Goal: Transaction & Acquisition: Purchase product/service

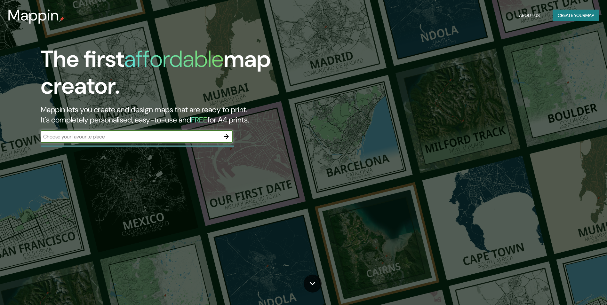
click at [90, 134] on input "text" at bounding box center [130, 136] width 179 height 7
type input "Merida"
click at [224, 137] on icon "button" at bounding box center [226, 136] width 5 height 5
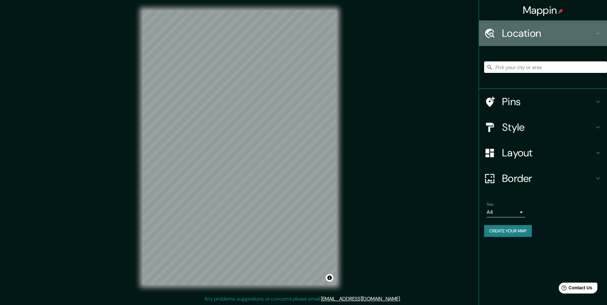
click at [577, 23] on div "Location" at bounding box center [543, 33] width 128 height 26
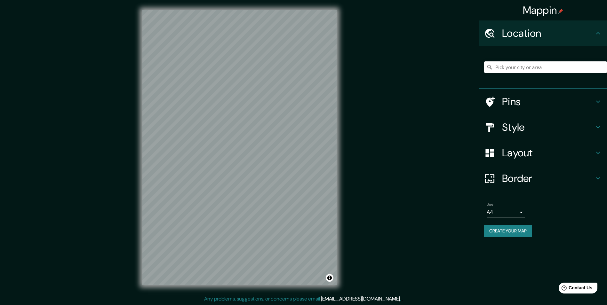
click at [525, 68] on input "Pick your city or area" at bounding box center [545, 67] width 123 height 12
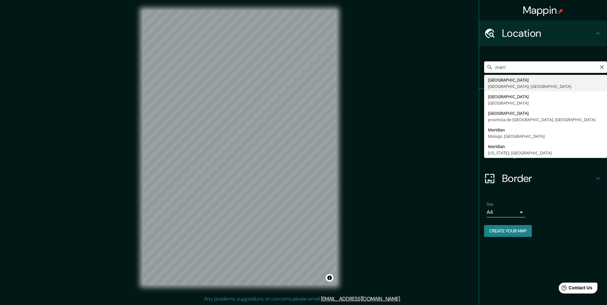
type input "Mérida, Yucatán, México"
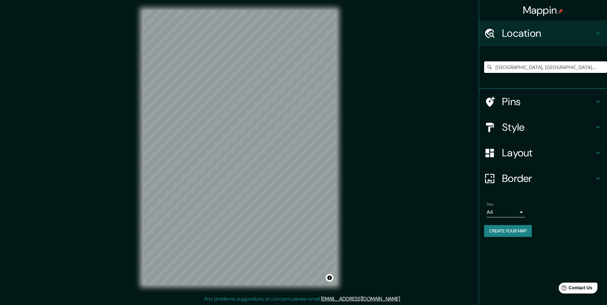
click at [544, 103] on h4 "Pins" at bounding box center [548, 101] width 92 height 13
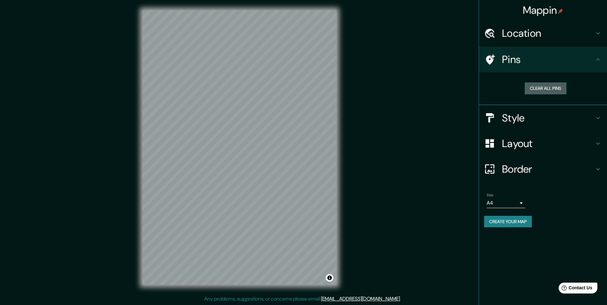
click at [541, 87] on button "Clear all pins" at bounding box center [546, 89] width 42 height 12
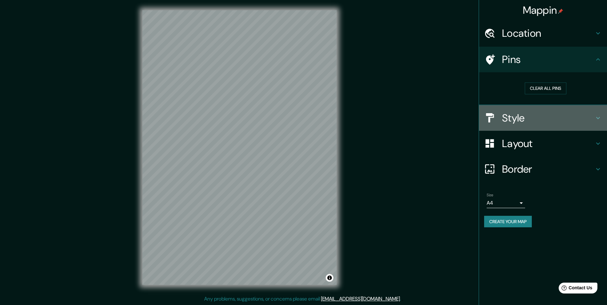
click at [515, 119] on h4 "Style" at bounding box center [548, 118] width 92 height 13
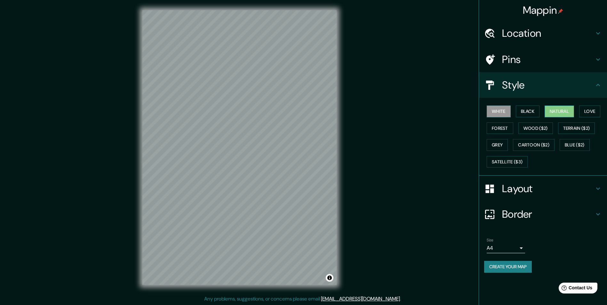
click at [563, 110] on button "Natural" at bounding box center [558, 112] width 29 height 12
click at [598, 111] on button "Love" at bounding box center [589, 112] width 21 height 12
click at [500, 132] on button "Forest" at bounding box center [499, 128] width 27 height 12
click at [540, 131] on button "Wood ($2)" at bounding box center [535, 128] width 35 height 12
click at [584, 132] on button "Terrain ($2)" at bounding box center [576, 128] width 37 height 12
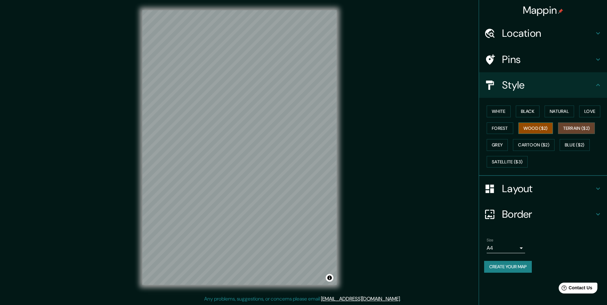
click at [533, 127] on button "Wood ($2)" at bounding box center [535, 128] width 35 height 12
click at [568, 127] on button "Terrain ($2)" at bounding box center [576, 128] width 37 height 12
click at [496, 145] on button "Grey" at bounding box center [496, 145] width 21 height 12
click at [536, 144] on button "Cartoon ($2)" at bounding box center [534, 145] width 42 height 12
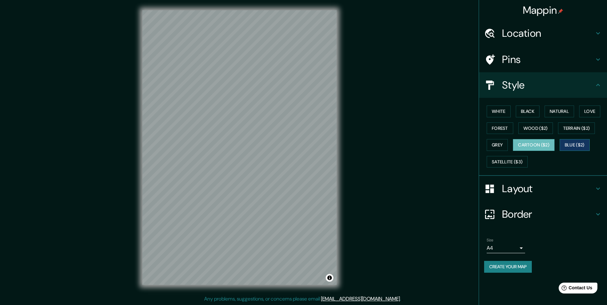
click at [571, 144] on button "Blue ($2)" at bounding box center [574, 145] width 30 height 12
click at [506, 160] on button "Satellite ($3)" at bounding box center [506, 162] width 41 height 12
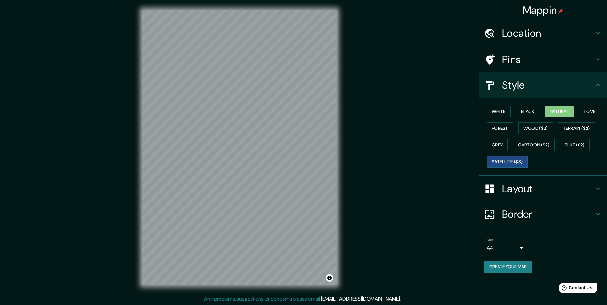
click at [557, 115] on button "Natural" at bounding box center [558, 112] width 29 height 12
click at [533, 110] on button "Black" at bounding box center [528, 112] width 24 height 12
click at [562, 114] on button "Natural" at bounding box center [558, 112] width 29 height 12
click at [497, 111] on button "White" at bounding box center [498, 112] width 24 height 12
click at [558, 115] on button "Natural" at bounding box center [558, 112] width 29 height 12
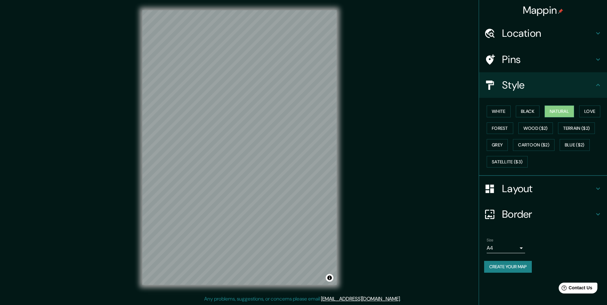
click at [526, 188] on h4 "Layout" at bounding box center [548, 188] width 92 height 13
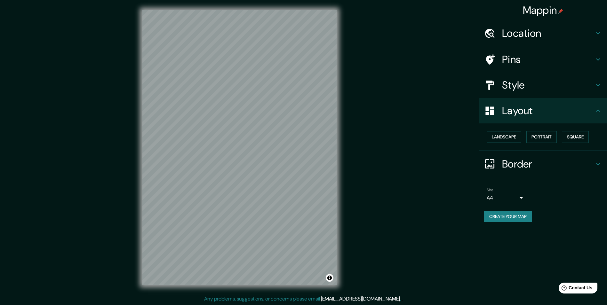
click at [514, 140] on button "Landscape" at bounding box center [503, 137] width 35 height 12
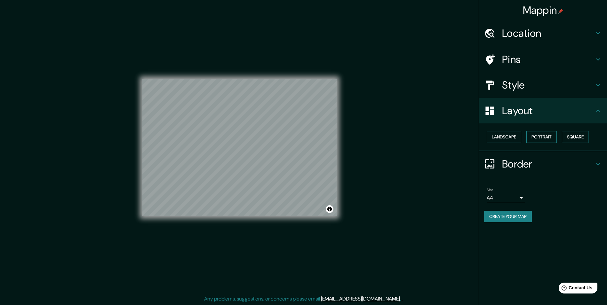
click at [543, 139] on button "Portrait" at bounding box center [541, 137] width 30 height 12
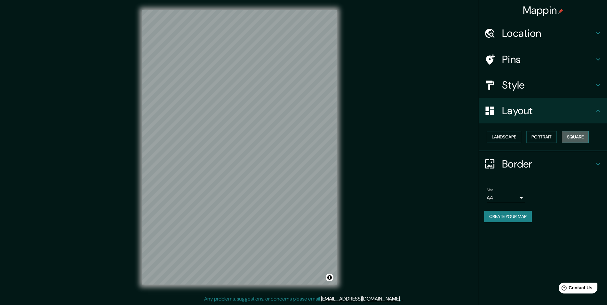
click at [580, 139] on button "Square" at bounding box center [575, 137] width 27 height 12
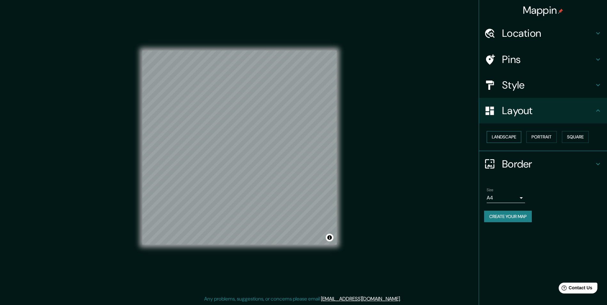
click at [505, 140] on button "Landscape" at bounding box center [503, 137] width 35 height 12
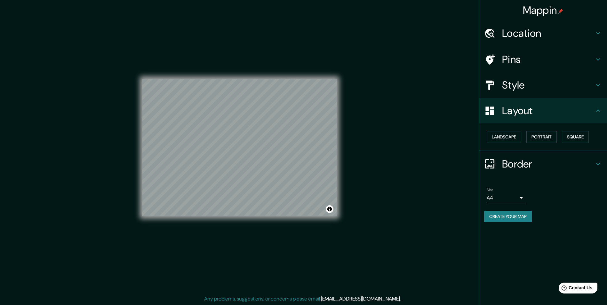
click at [512, 163] on h4 "Border" at bounding box center [548, 164] width 92 height 13
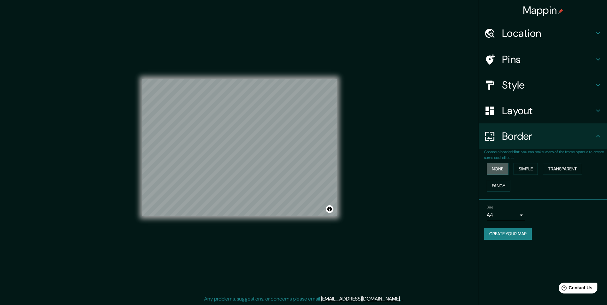
click at [499, 169] on button "None" at bounding box center [497, 169] width 22 height 12
click at [529, 169] on button "Simple" at bounding box center [525, 169] width 24 height 12
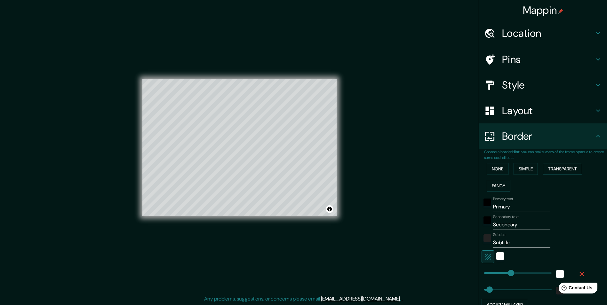
click at [557, 170] on button "Transparent" at bounding box center [562, 169] width 39 height 12
click at [497, 184] on button "Fancy" at bounding box center [498, 186] width 24 height 12
click at [555, 170] on button "Transparent" at bounding box center [562, 169] width 39 height 12
click at [522, 170] on button "Simple" at bounding box center [525, 169] width 24 height 12
click at [492, 169] on button "None" at bounding box center [497, 169] width 22 height 12
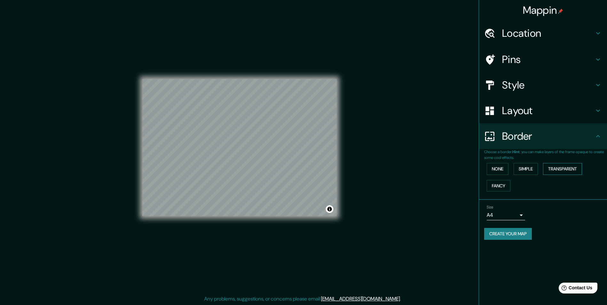
click at [571, 170] on button "Transparent" at bounding box center [562, 169] width 39 height 12
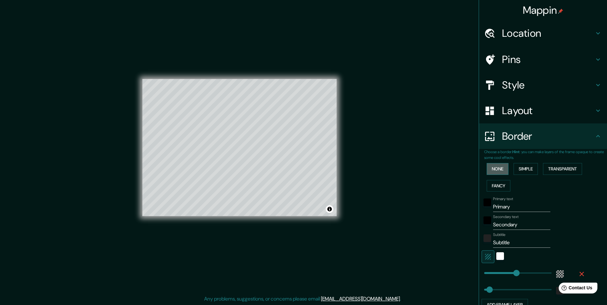
click at [490, 171] on button "None" at bounding box center [497, 169] width 22 height 12
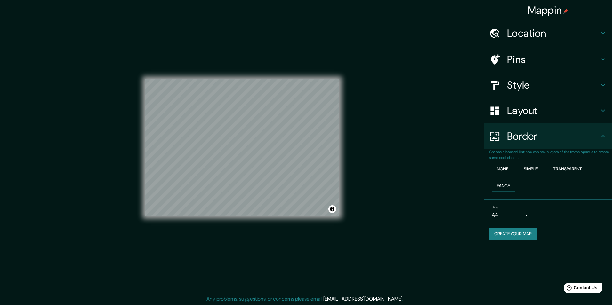
click at [513, 216] on body "Mappin Location Mérida, Yucatán, México Pins Style Layout Border Choose a borde…" at bounding box center [306, 152] width 612 height 305
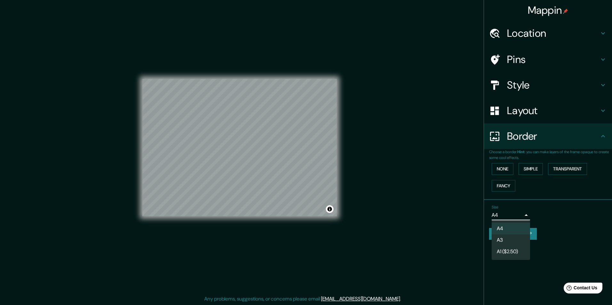
click at [509, 238] on li "A3" at bounding box center [510, 240] width 38 height 12
type input "a4"
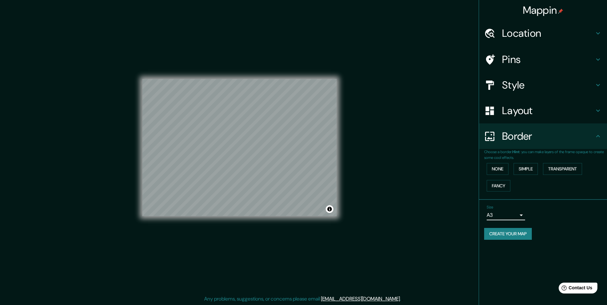
click at [509, 237] on button "Create your map" at bounding box center [508, 234] width 48 height 12
click at [581, 233] on div "Create your map" at bounding box center [543, 234] width 118 height 12
click at [526, 111] on h4 "Layout" at bounding box center [548, 110] width 92 height 13
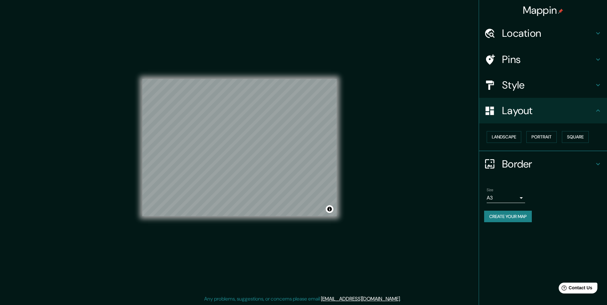
click at [526, 95] on div "Style" at bounding box center [543, 85] width 128 height 26
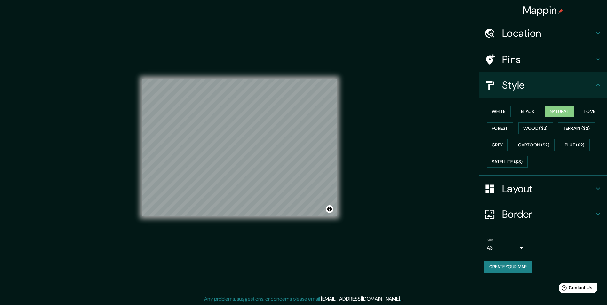
click at [518, 198] on div "Layout" at bounding box center [543, 189] width 128 height 26
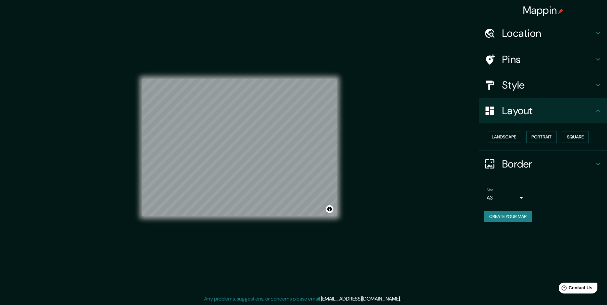
click at [530, 115] on h4 "Layout" at bounding box center [548, 110] width 92 height 13
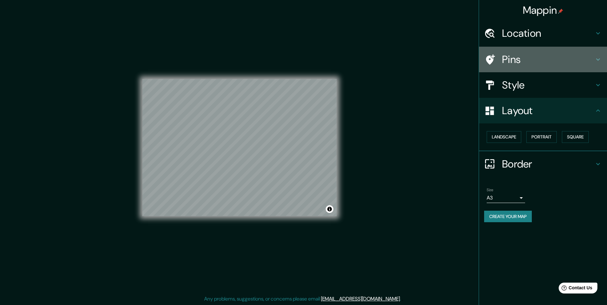
click at [520, 63] on h4 "Pins" at bounding box center [548, 59] width 92 height 13
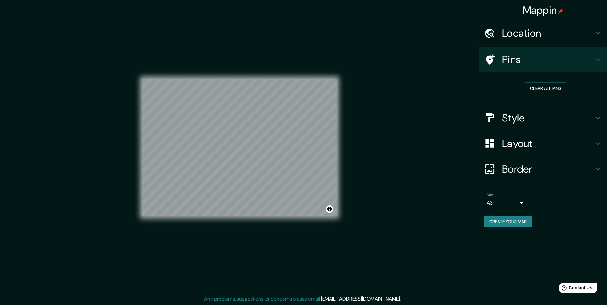
click at [523, 39] on h4 "Location" at bounding box center [548, 33] width 92 height 13
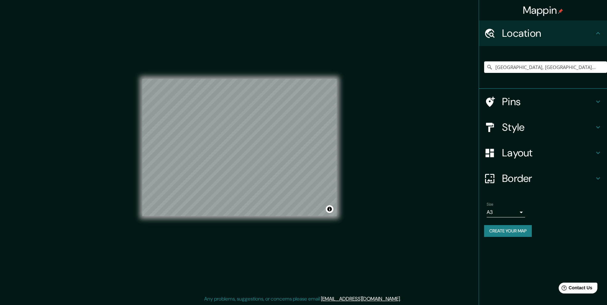
click at [535, 32] on h4 "Location" at bounding box center [548, 33] width 92 height 13
click at [522, 229] on button "Create your map" at bounding box center [508, 231] width 48 height 12
click at [331, 210] on button "Toggle attribution" at bounding box center [330, 209] width 8 height 8
drag, startPoint x: 327, startPoint y: 210, endPoint x: 546, endPoint y: 275, distance: 228.2
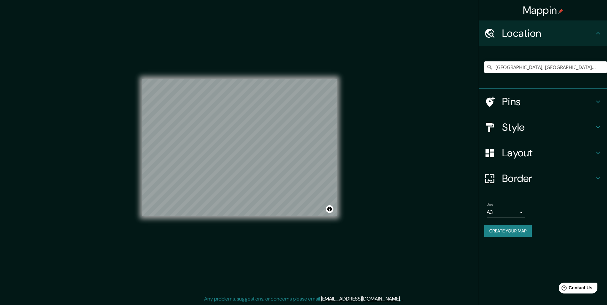
click at [546, 275] on div "Mappin Location Mérida, Yucatán, México Pins Style Layout Border Choose a borde…" at bounding box center [542, 152] width 128 height 305
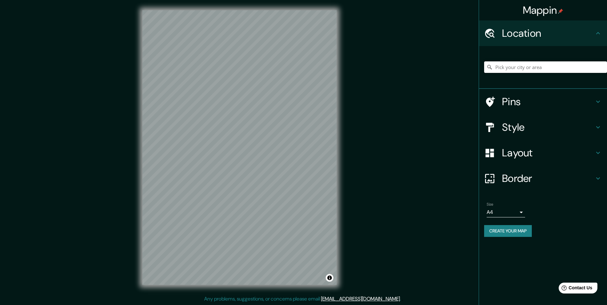
click at [566, 64] on input "Pick your city or area" at bounding box center [545, 67] width 123 height 12
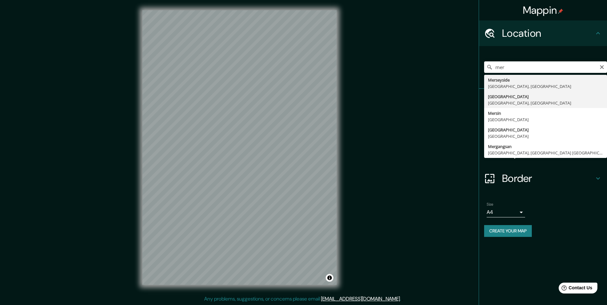
type input "[GEOGRAPHIC_DATA], [GEOGRAPHIC_DATA], [GEOGRAPHIC_DATA]"
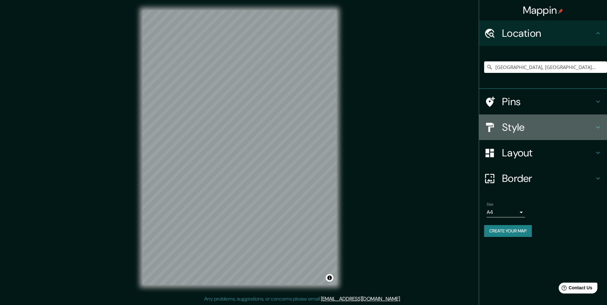
click at [514, 132] on h4 "Style" at bounding box center [548, 127] width 92 height 13
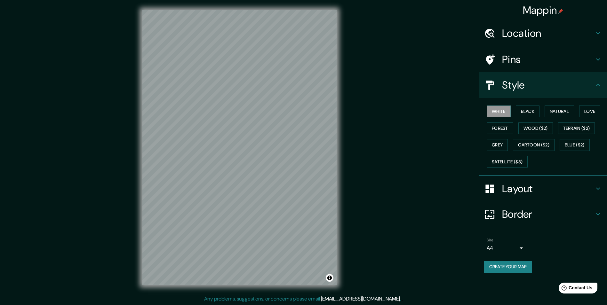
click at [539, 189] on h4 "Layout" at bounding box center [548, 188] width 92 height 13
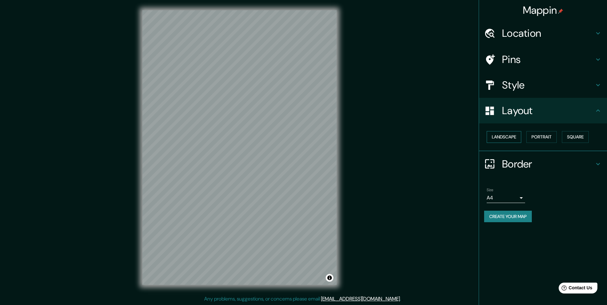
click at [507, 135] on button "Landscape" at bounding box center [503, 137] width 35 height 12
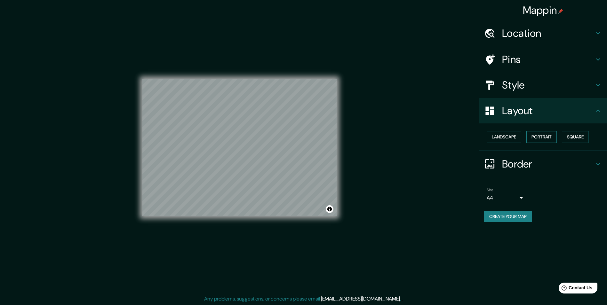
click at [528, 138] on button "Portrait" at bounding box center [541, 137] width 30 height 12
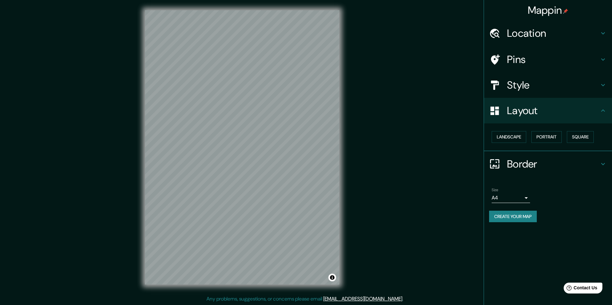
click at [500, 199] on body "Mappin Location Mérida, Yucatán, México Pins Style Layout Landscape Portrait Sq…" at bounding box center [306, 152] width 612 height 305
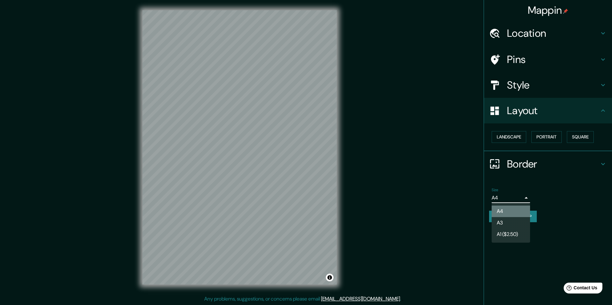
click at [500, 216] on li "A4" at bounding box center [510, 212] width 38 height 12
drag, startPoint x: 498, startPoint y: 197, endPoint x: 498, endPoint y: 210, distance: 13.4
click at [498, 197] on body "Mappin Location Mérida, Yucatán, México Pins Style Layout Landscape Portrait Sq…" at bounding box center [306, 152] width 612 height 305
click at [498, 220] on li "A3" at bounding box center [510, 223] width 38 height 12
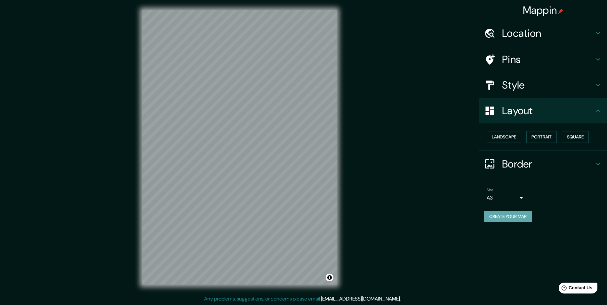
click at [514, 216] on button "Create your map" at bounding box center [508, 217] width 48 height 12
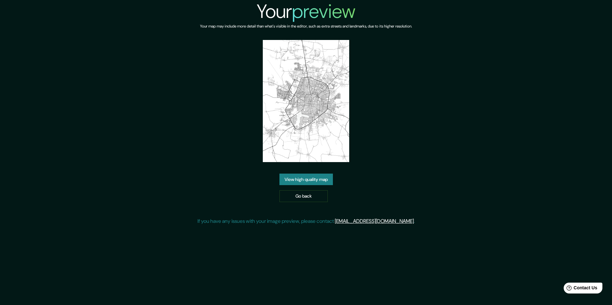
click at [324, 177] on link "View high quality map" at bounding box center [305, 180] width 53 height 12
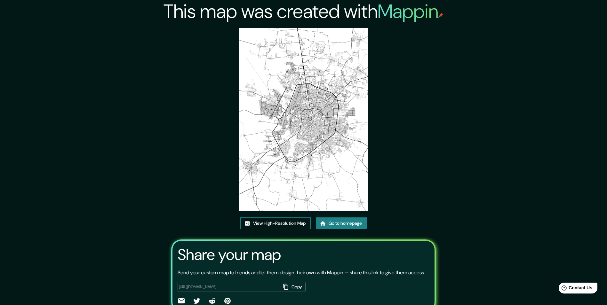
click at [268, 224] on link "View High-Resolution Map" at bounding box center [275, 223] width 70 height 12
click at [346, 224] on link "Go to homepage" at bounding box center [341, 223] width 51 height 12
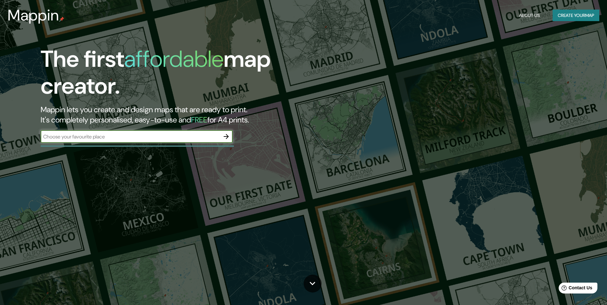
click at [142, 140] on input "text" at bounding box center [130, 136] width 179 height 7
type input "Merida"
click at [230, 133] on button "button" at bounding box center [226, 136] width 13 height 13
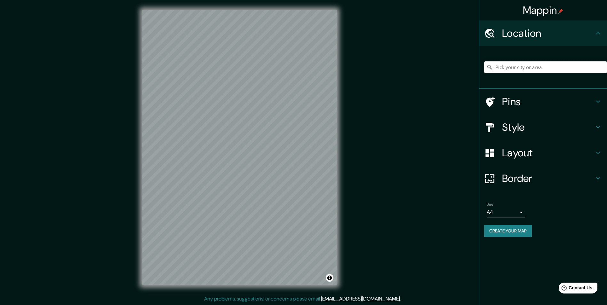
click at [515, 73] on input "Pick your city or area" at bounding box center [545, 67] width 123 height 12
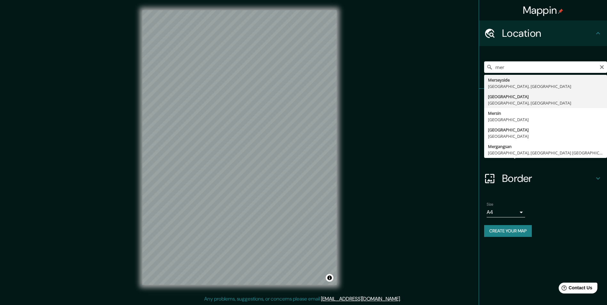
type input "Mérida, Yucatán, México"
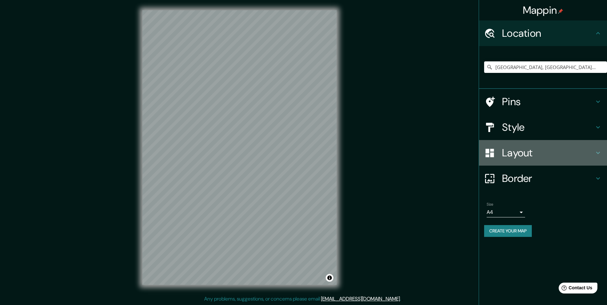
click at [519, 149] on h4 "Layout" at bounding box center [548, 152] width 92 height 13
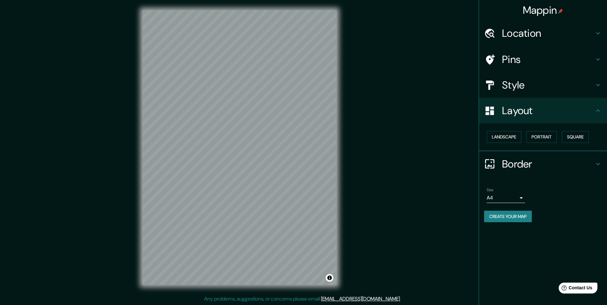
click at [518, 89] on h4 "Style" at bounding box center [548, 85] width 92 height 13
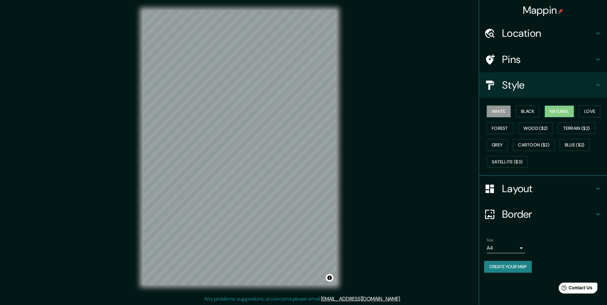
click at [556, 109] on button "Natural" at bounding box center [558, 112] width 29 height 12
click at [496, 108] on button "White" at bounding box center [498, 112] width 24 height 12
click at [557, 108] on button "Natural" at bounding box center [558, 112] width 29 height 12
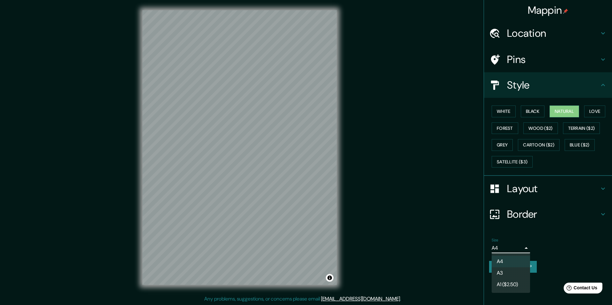
click at [500, 247] on body "Mappin Location Mérida, Yucatán, México Pins Style White Black Natural Love For…" at bounding box center [306, 152] width 612 height 305
click at [503, 268] on li "A3" at bounding box center [510, 273] width 38 height 12
type input "a4"
click at [498, 247] on body "Mappin Location Mérida, Yucatán, México Pins Style White Black Natural Love For…" at bounding box center [306, 152] width 612 height 305
click at [501, 275] on li "A3" at bounding box center [510, 273] width 38 height 12
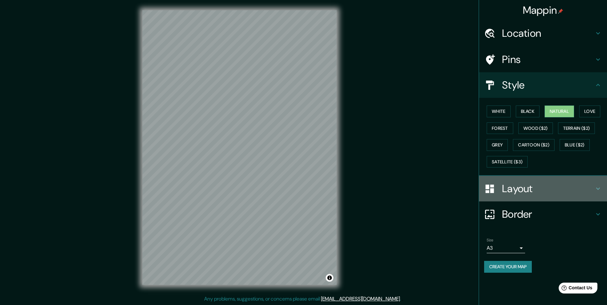
click at [529, 189] on h4 "Layout" at bounding box center [548, 188] width 92 height 13
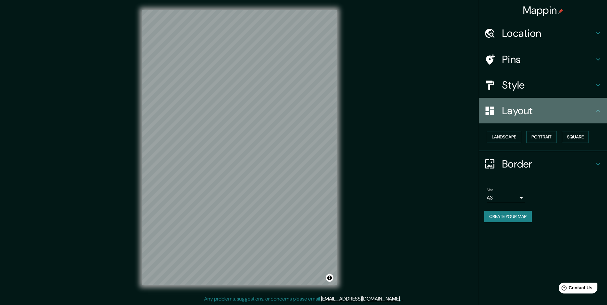
click at [544, 107] on h4 "Layout" at bounding box center [548, 110] width 92 height 13
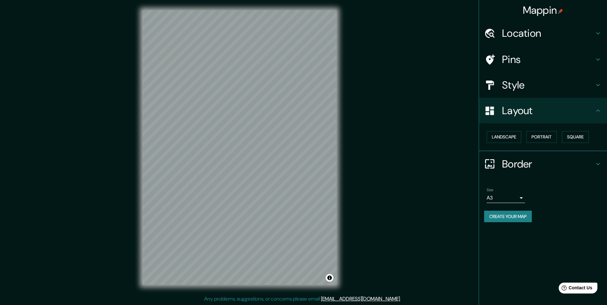
scroll to position [0, 0]
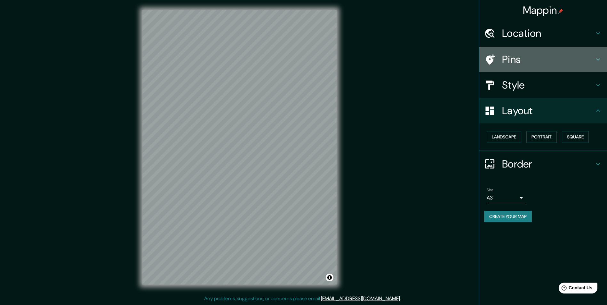
click at [539, 58] on h4 "Pins" at bounding box center [548, 59] width 92 height 13
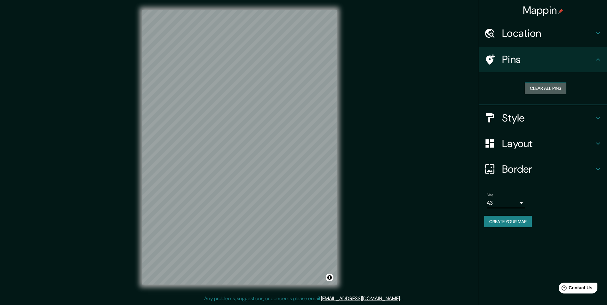
click at [548, 86] on button "Clear all pins" at bounding box center [546, 89] width 42 height 12
click at [533, 57] on h4 "Pins" at bounding box center [548, 59] width 92 height 13
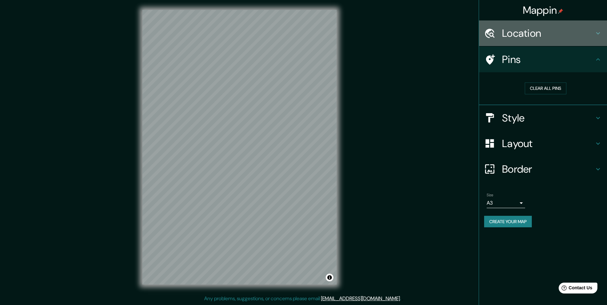
click at [532, 40] on div "Location" at bounding box center [543, 33] width 128 height 26
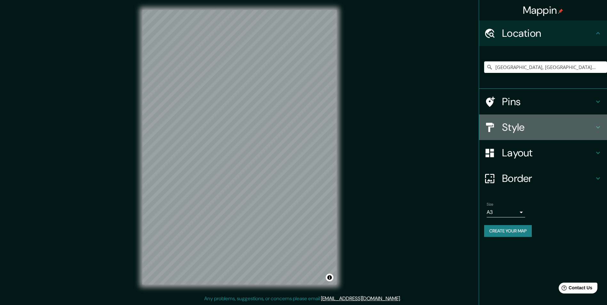
click at [529, 125] on h4 "Style" at bounding box center [548, 127] width 92 height 13
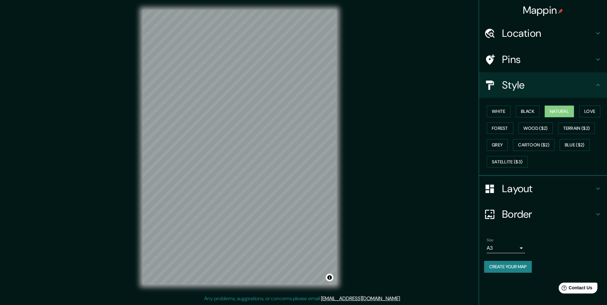
click at [506, 268] on button "Create your map" at bounding box center [508, 267] width 48 height 12
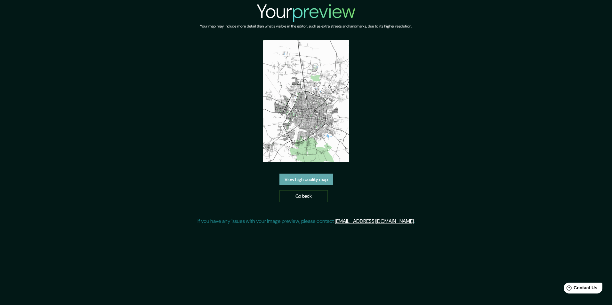
click at [306, 181] on link "View high quality map" at bounding box center [305, 180] width 53 height 12
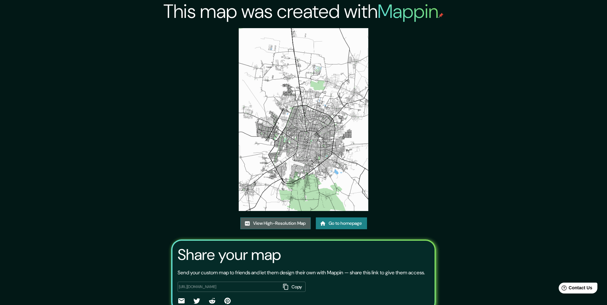
click at [272, 222] on link "View High-Resolution Map" at bounding box center [275, 223] width 70 height 12
